Goal: Communication & Community: Answer question/provide support

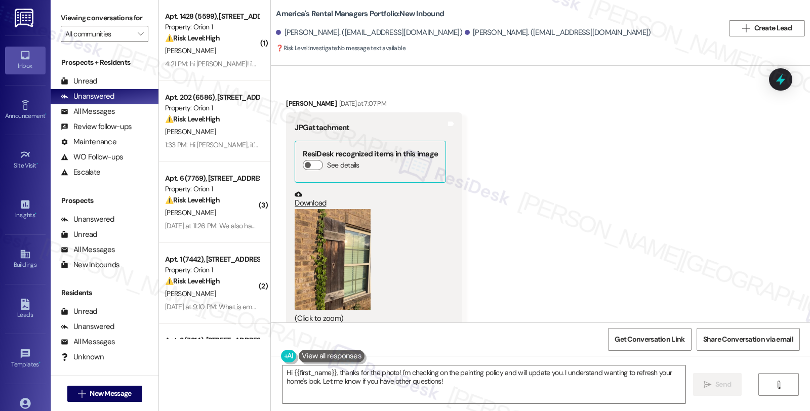
scroll to position [2661, 0]
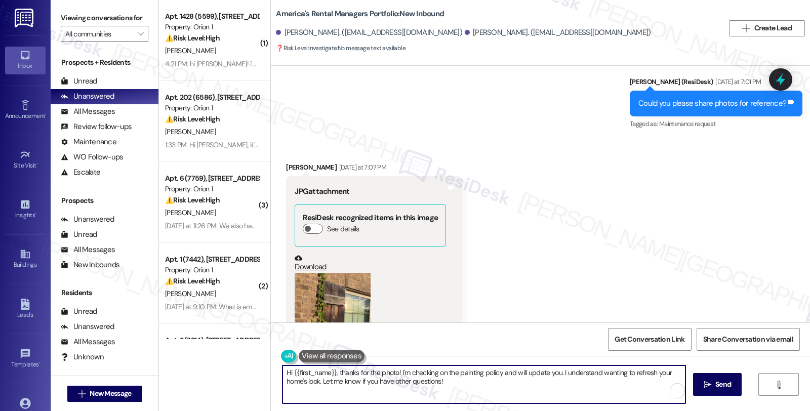
drag, startPoint x: 332, startPoint y: 372, endPoint x: 525, endPoint y: 391, distance: 194.3
click at [525, 391] on textarea "Hi {{first_name}}, thanks for the photo! I'm checking on the painting policy an…" at bounding box center [483, 384] width 403 height 38
paste textarea "This property is within an HOA community where all exterior improvements must b…"
click at [281, 371] on textarea "Hi {{first_name}}, This property is within an HOA community where all exterior …" at bounding box center [482, 384] width 403 height 38
click at [286, 162] on div "[PERSON_NAME] [DATE] at 7:07 PM" at bounding box center [374, 169] width 176 height 14
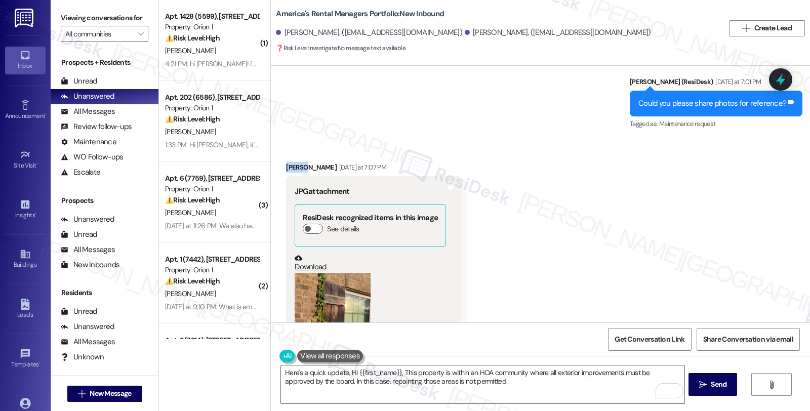
click at [286, 162] on div "[PERSON_NAME] [DATE] at 7:07 PM" at bounding box center [374, 169] width 176 height 14
copy div "[PERSON_NAME]"
click at [343, 372] on textarea "Here's a quick update, Hi {{first_name}}, This property is within an HOA commun…" at bounding box center [482, 384] width 403 height 38
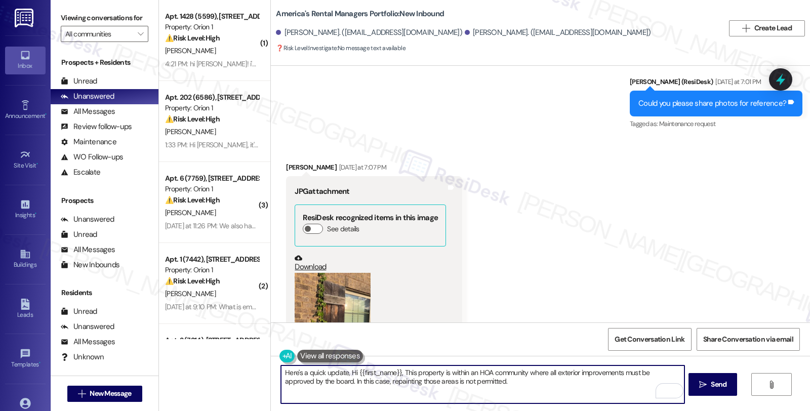
paste textarea "[PERSON_NAME]"
drag, startPoint x: 416, startPoint y: 370, endPoint x: 548, endPoint y: 373, distance: 132.1
click at [416, 371] on textarea "Here's a quick update, [PERSON_NAME]. Hi {{first_name}}, This property is withi…" at bounding box center [482, 384] width 403 height 38
drag, startPoint x: 456, startPoint y: 381, endPoint x: 240, endPoint y: 376, distance: 215.7
click at [240, 376] on div "( 1 ) Apt. 1428 (5599), [STREET_ADDRESS] Property: Orion 1 ⚠️ Risk Level: High …" at bounding box center [484, 205] width 651 height 411
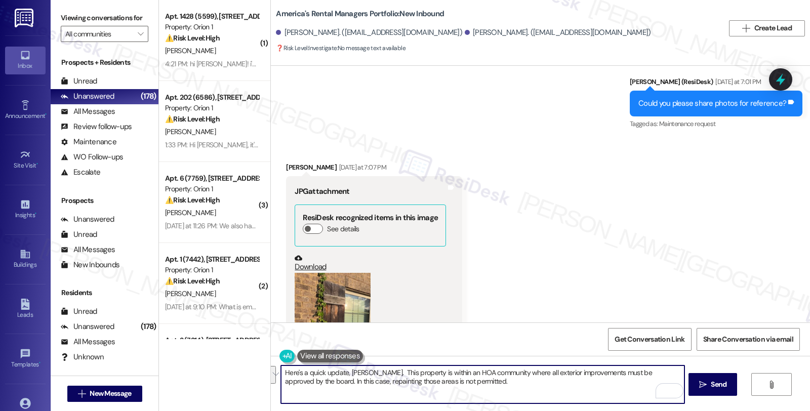
paste textarea "’s a quick update, [PERSON_NAME]: This property is part of an HOA community, an…"
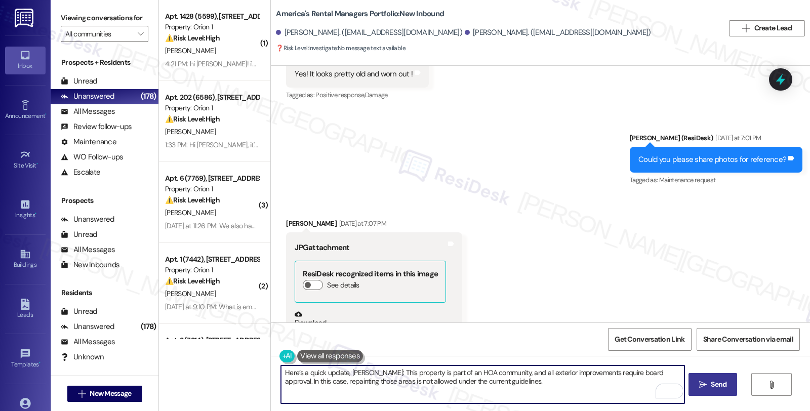
type textarea "Here’s a quick update, [PERSON_NAME]: This property is part of an HOA community…"
click at [711, 381] on span "Send" at bounding box center [719, 384] width 16 height 11
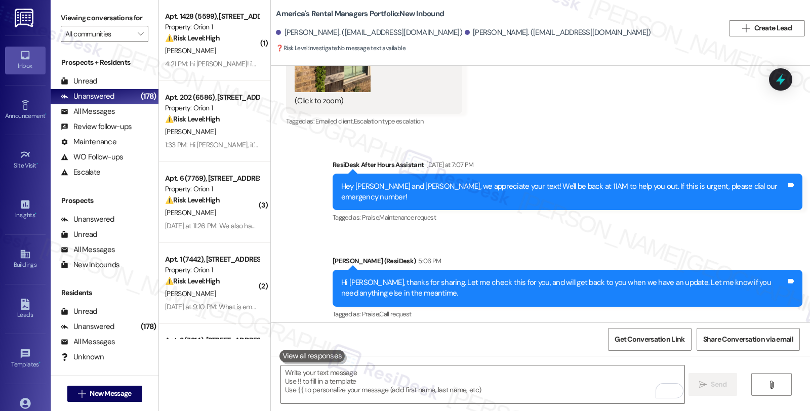
scroll to position [3111, 0]
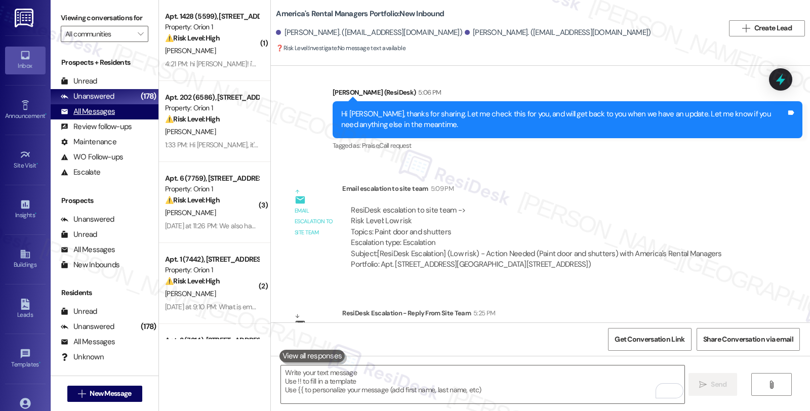
click at [114, 117] on div "All Messages (undefined)" at bounding box center [105, 111] width 108 height 15
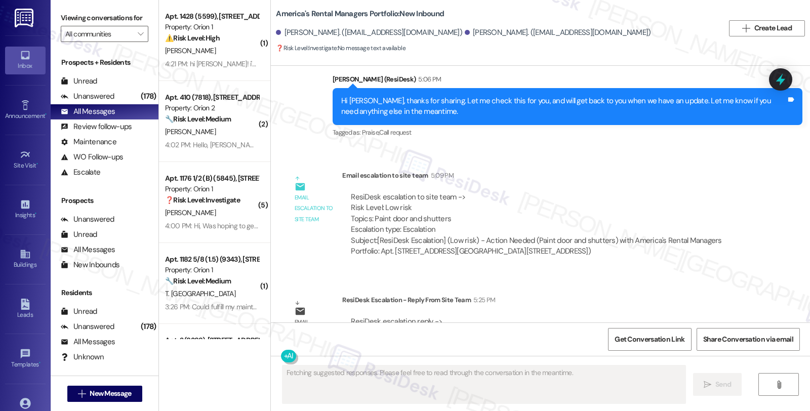
type textarea "Fetching suggested responses. Please feel free to read through the conversation…"
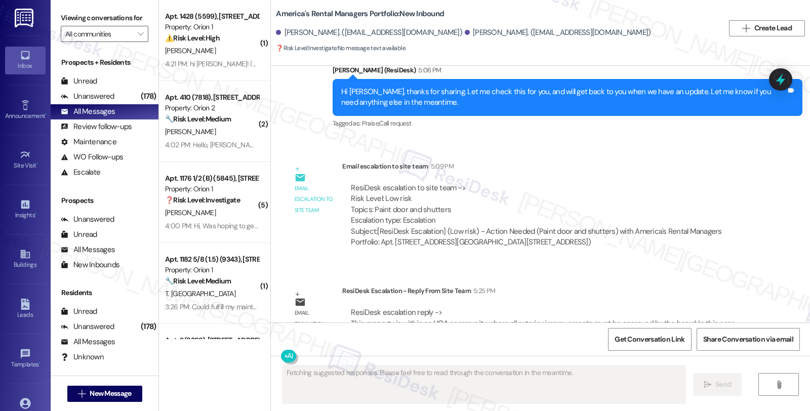
scroll to position [3207, 0]
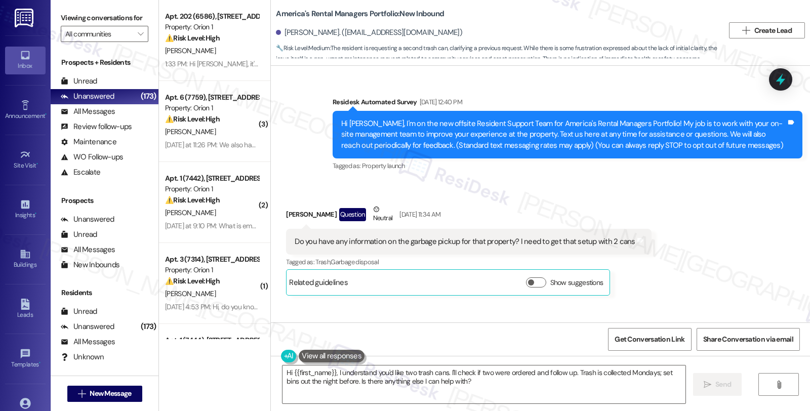
scroll to position [6074, 0]
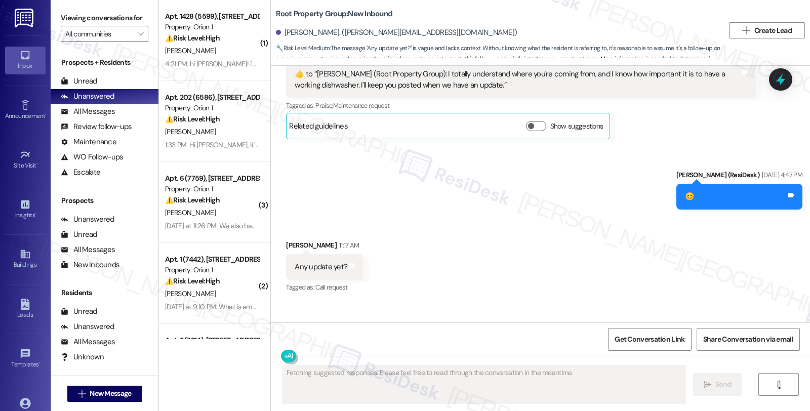
scroll to position [2122, 0]
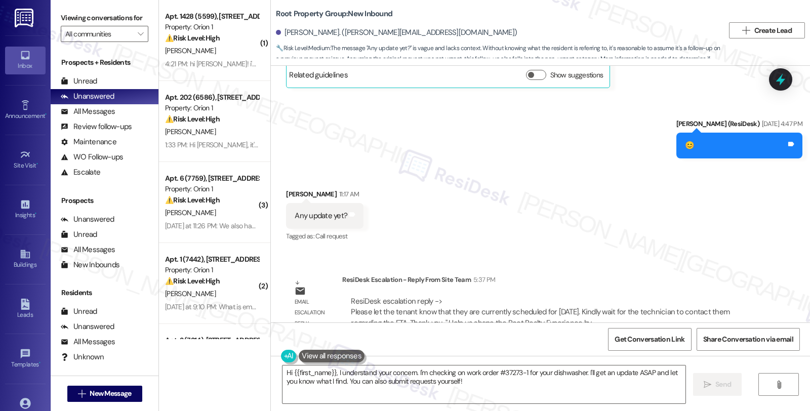
click at [643, 211] on div "Received via SMS Jared Jantz 11:17 AM Any update yet? Tags and notes Tagged as:…" at bounding box center [540, 209] width 539 height 86
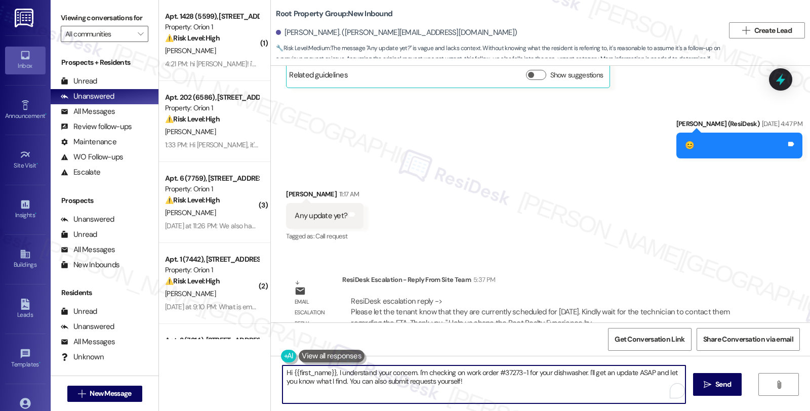
drag, startPoint x: 330, startPoint y: 371, endPoint x: 489, endPoint y: 395, distance: 161.2
click at [489, 395] on textarea "Hi {{first_name}}, I understand your concern. I'm checking on work order #37273…" at bounding box center [483, 384] width 403 height 38
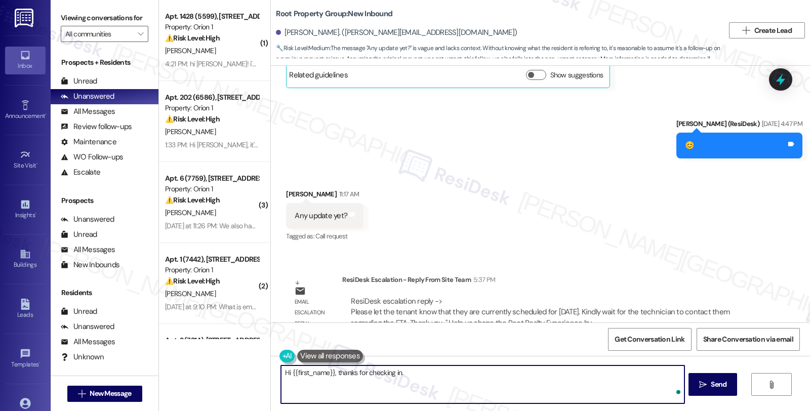
paste textarea "Please let the tenant know that they are currently scheduled for 09/10/2025. Ki…"
click at [417, 370] on textarea "Hi {{first_name}}, thanks for checking in. Please let the tenant know that they…" at bounding box center [482, 384] width 403 height 38
click at [520, 373] on textarea "Hi {{first_name}}, thanks for checking in. Please know that let the tenant know…" at bounding box center [482, 384] width 403 height 38
click at [310, 381] on textarea "Hi {{first_name}}, thanks for checking in. Please know that you are currently s…" at bounding box center [482, 384] width 403 height 38
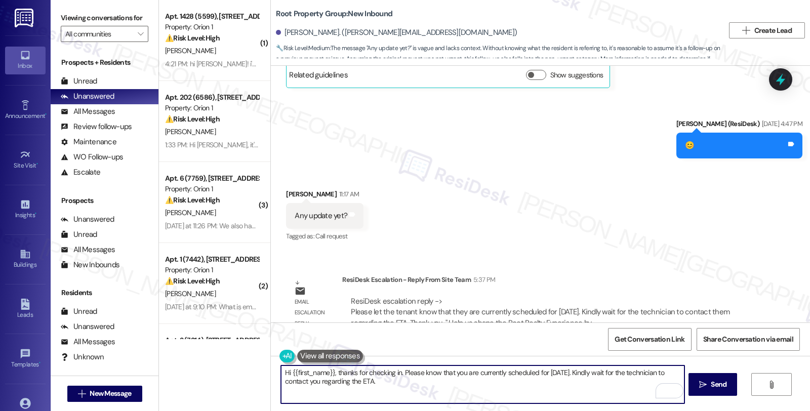
click at [381, 380] on textarea "Hi {{first_name}}, thanks for checking in. Please know that you are currently s…" at bounding box center [482, 384] width 403 height 38
type textarea "Hi {{first_name}}, thanks for checking in. Please know that you are currently s…"
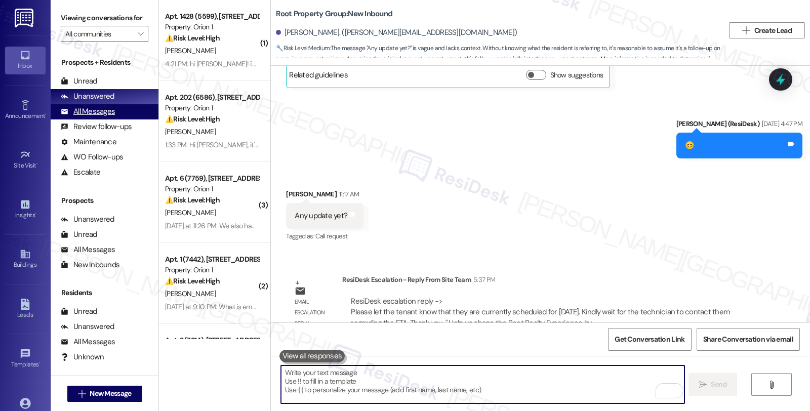
click at [90, 117] on div "All Messages" at bounding box center [88, 111] width 54 height 11
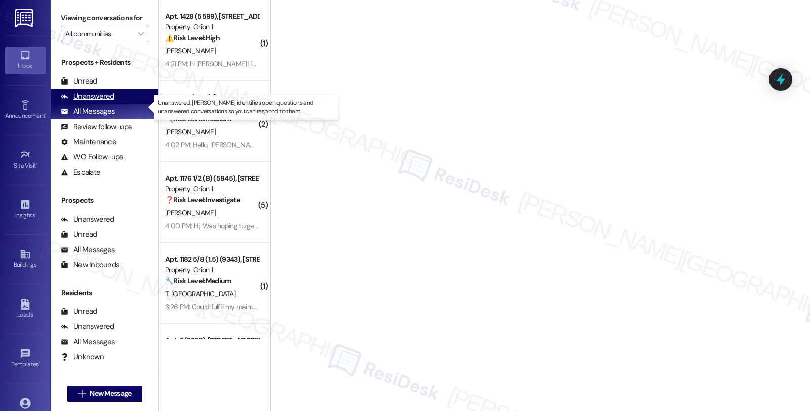
click at [100, 102] on div "Unanswered" at bounding box center [88, 96] width 54 height 11
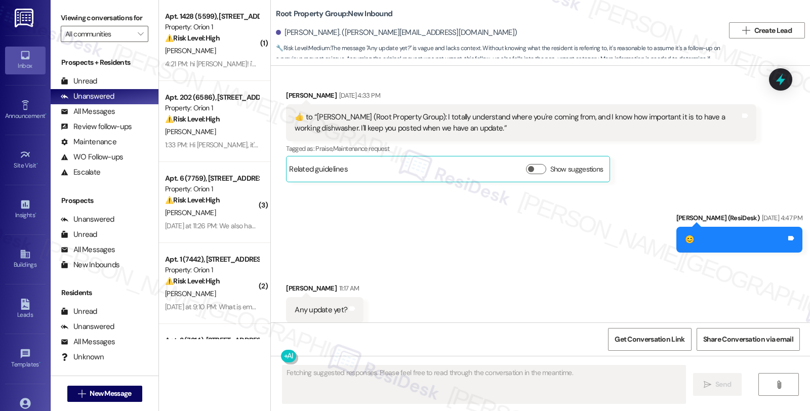
scroll to position [2218, 0]
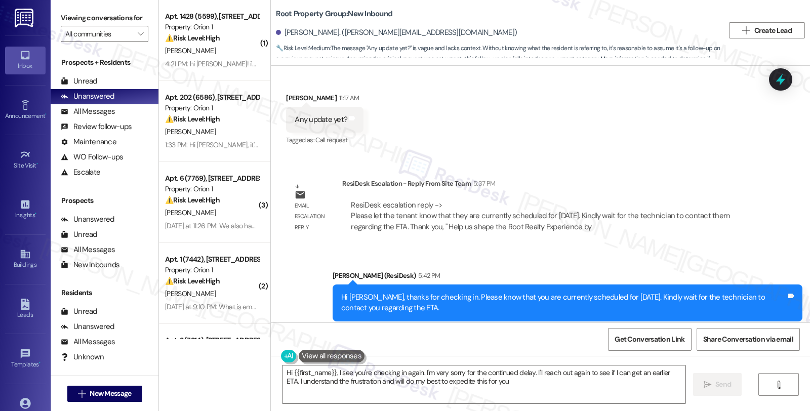
type textarea "Hi {{first_name}}, I see you're checking in again. I'm very sorry for the conti…"
